Goal: Task Accomplishment & Management: Complete application form

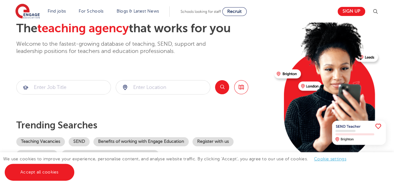
scroll to position [70, 0]
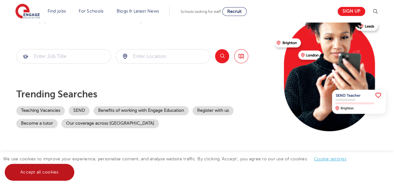
click at [46, 172] on link "Accept all cookies" at bounding box center [40, 172] width 70 height 17
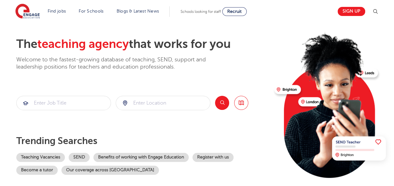
scroll to position [23, 0]
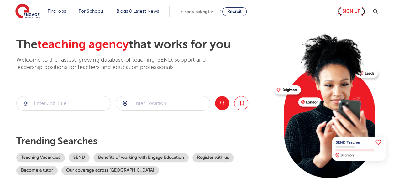
click at [350, 13] on link "Sign up" at bounding box center [351, 11] width 28 height 9
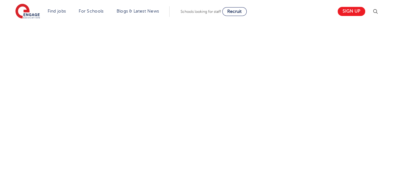
scroll to position [387, 0]
click at [293, 113] on div "Let us know more about you!" at bounding box center [197, 22] width 380 height 390
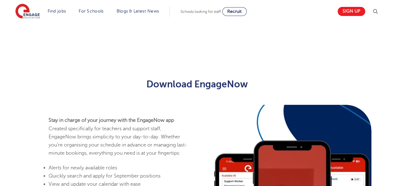
scroll to position [554, 0]
